Goal: Information Seeking & Learning: Learn about a topic

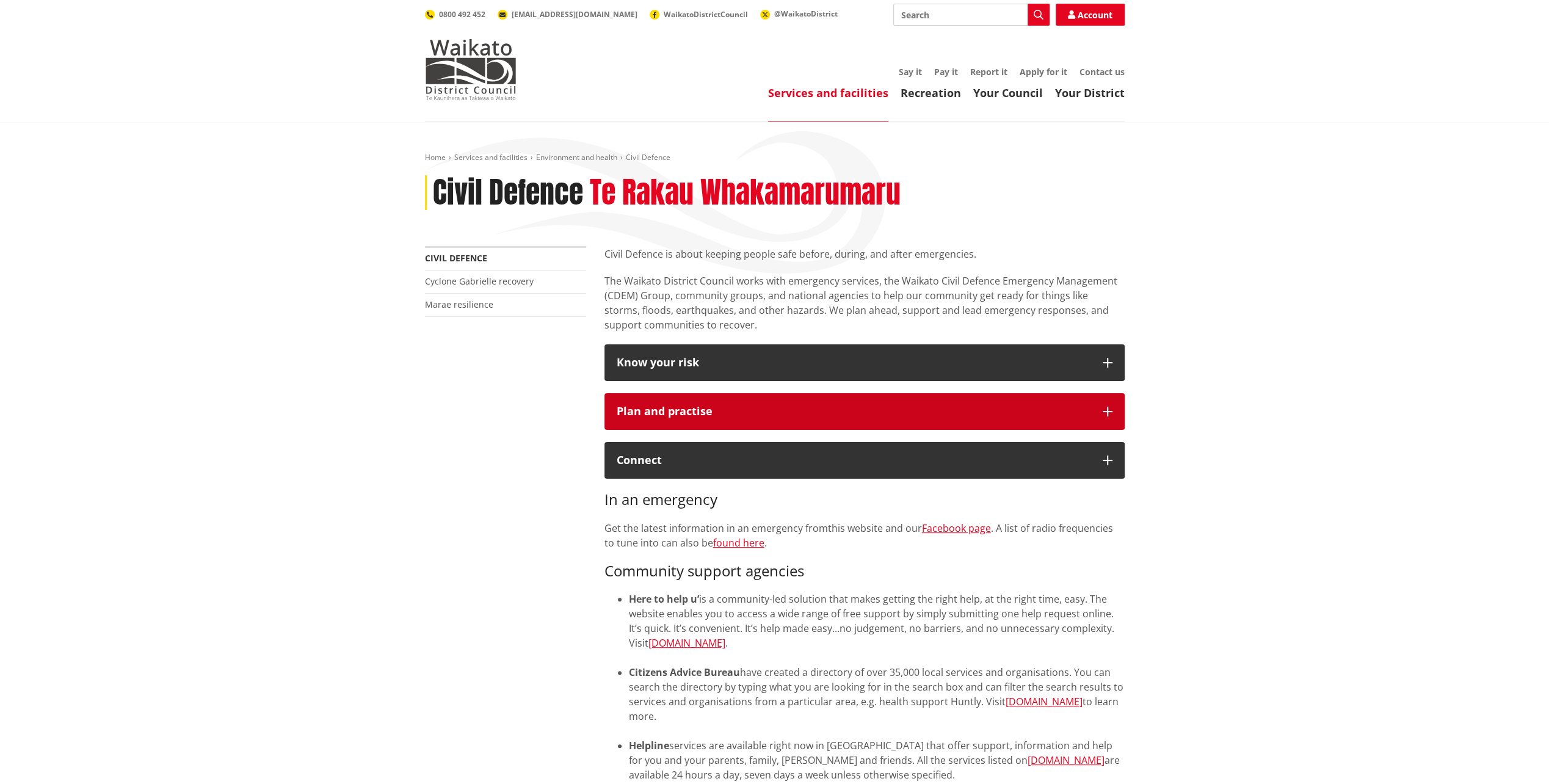
click at [964, 399] on button "Plan and practise" at bounding box center [864, 411] width 520 height 37
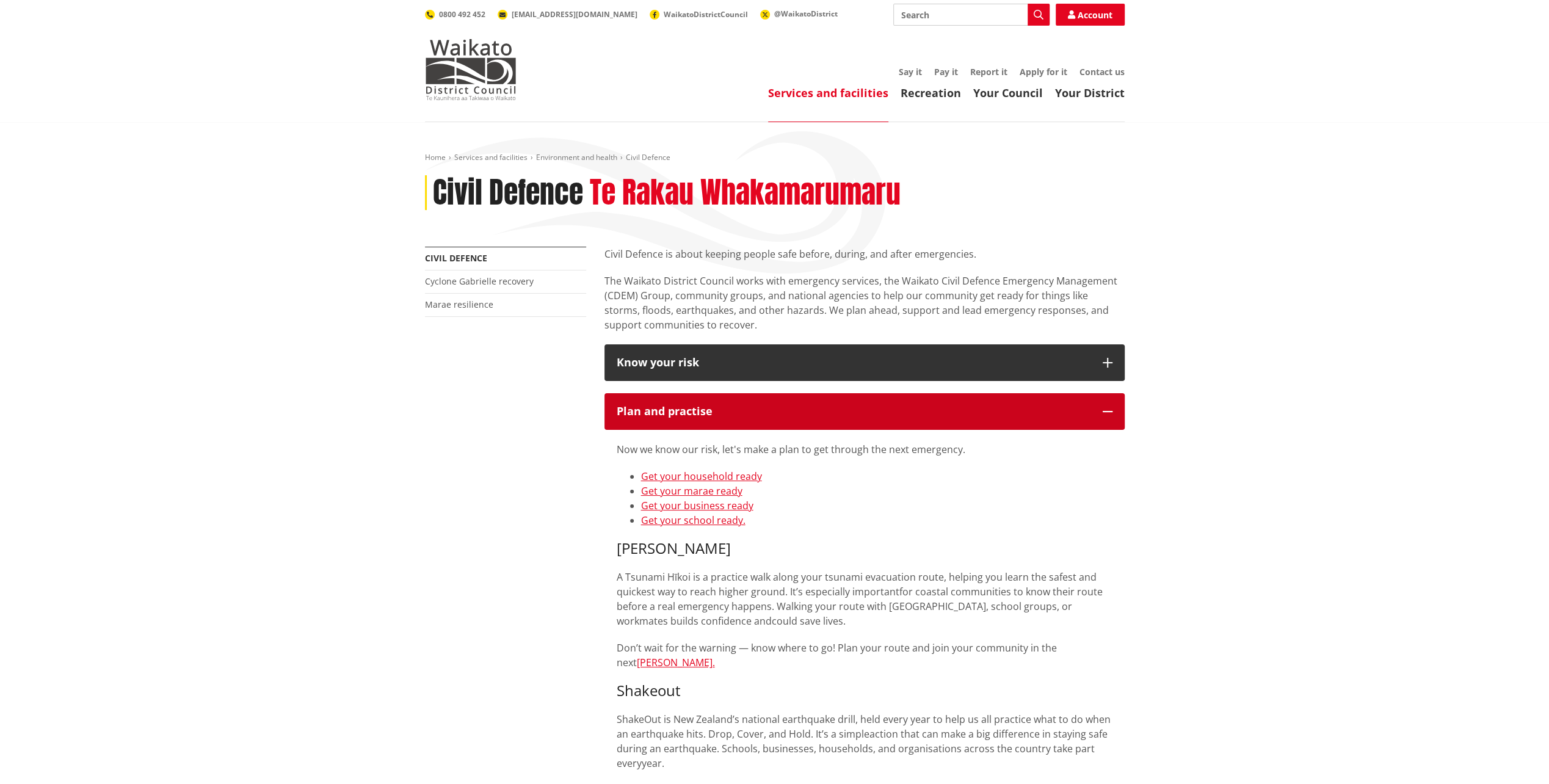
click at [964, 399] on button "Plan and practise" at bounding box center [864, 411] width 520 height 37
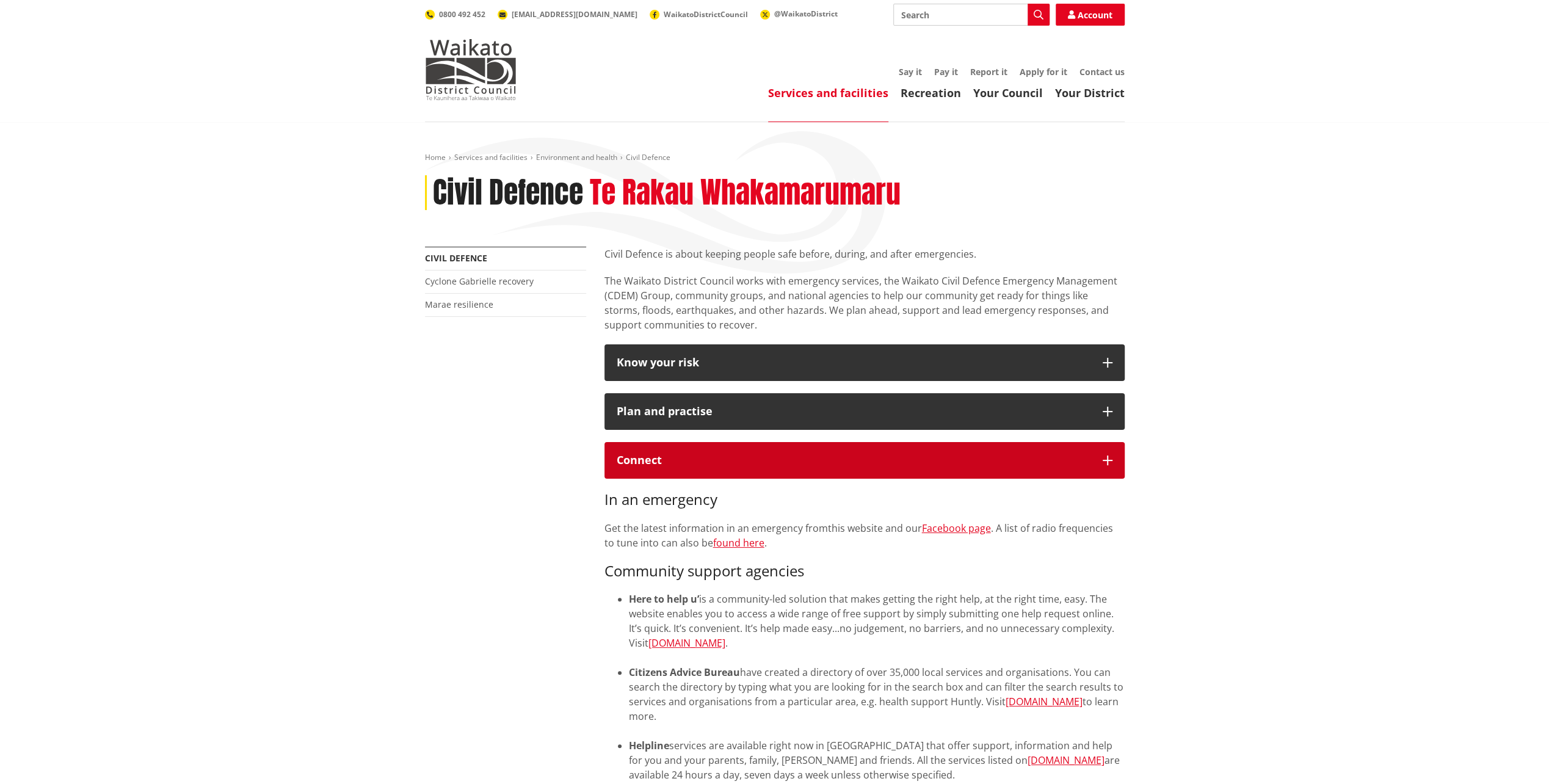
click at [992, 461] on div "Connect" at bounding box center [854, 460] width 474 height 12
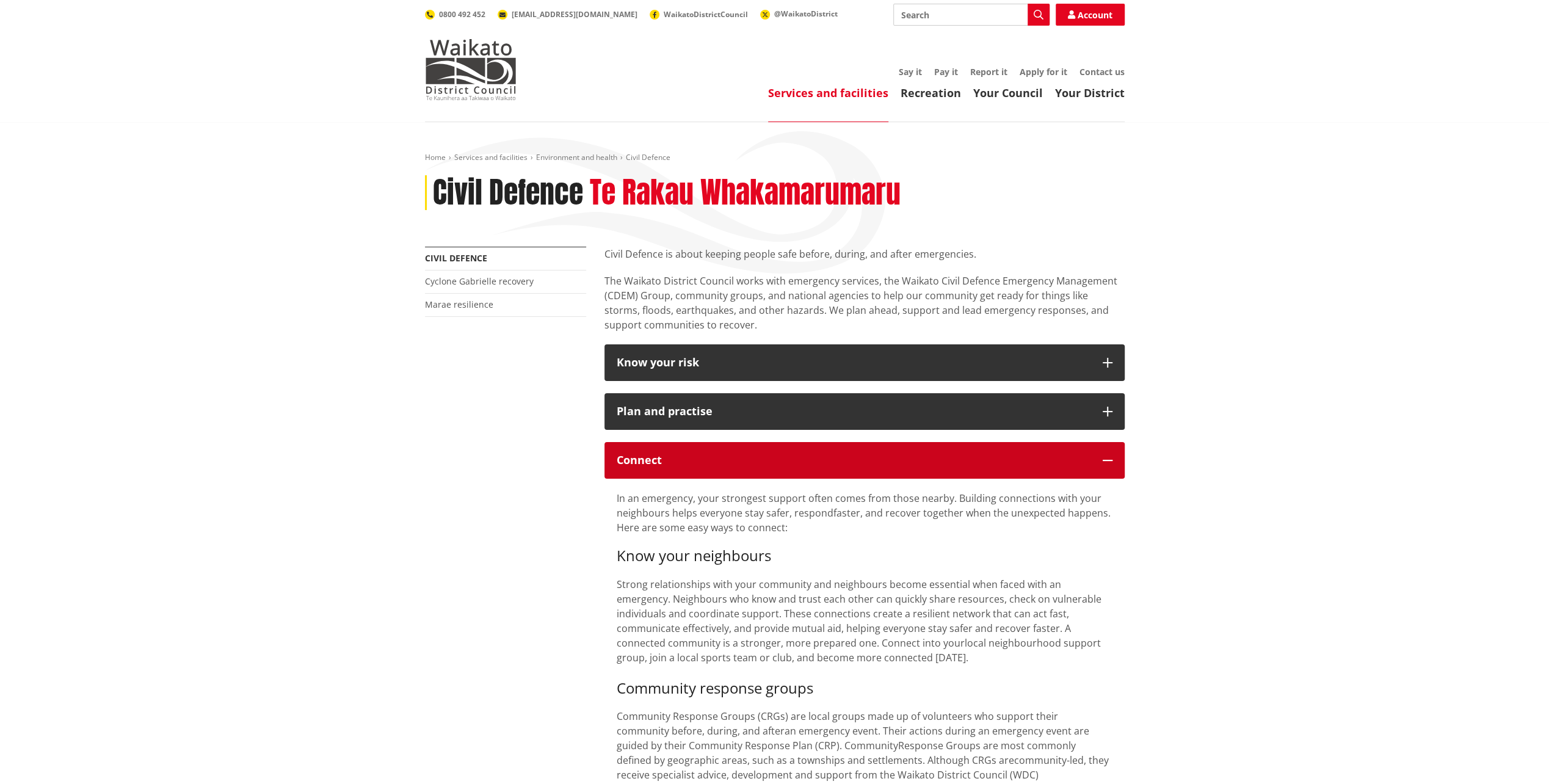
click at [992, 461] on div "Connect" at bounding box center [854, 460] width 474 height 12
